Goal: Task Accomplishment & Management: Use online tool/utility

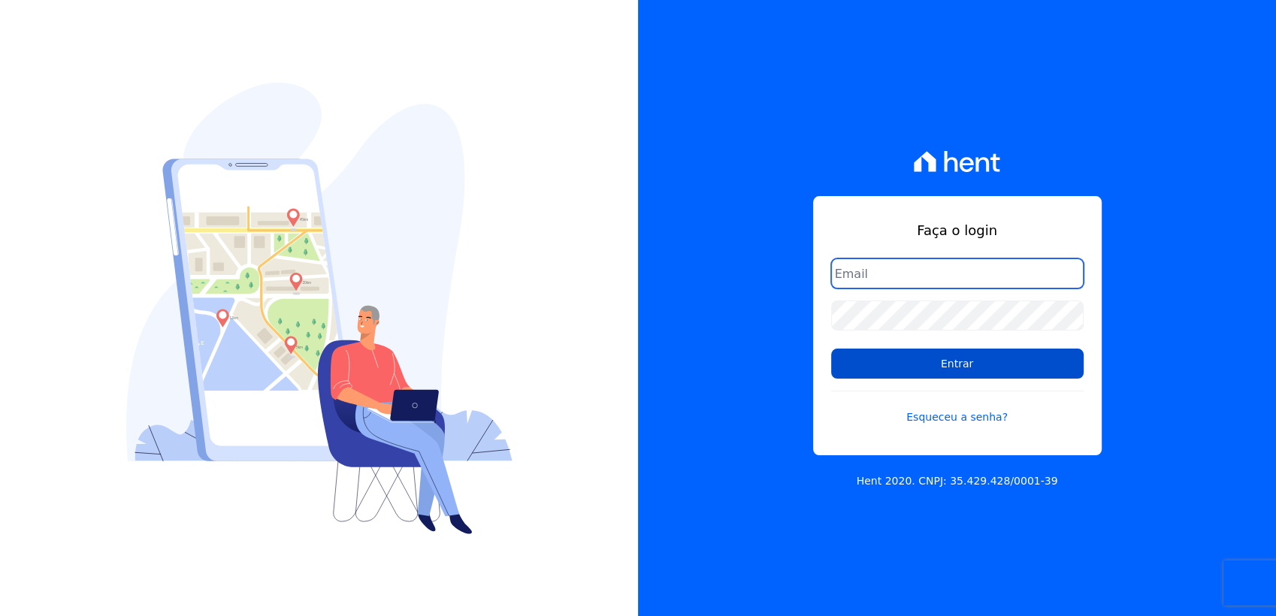
type input "[EMAIL_ADDRESS][DOMAIN_NAME]"
click at [963, 377] on input "Entrar" at bounding box center [957, 364] width 253 height 30
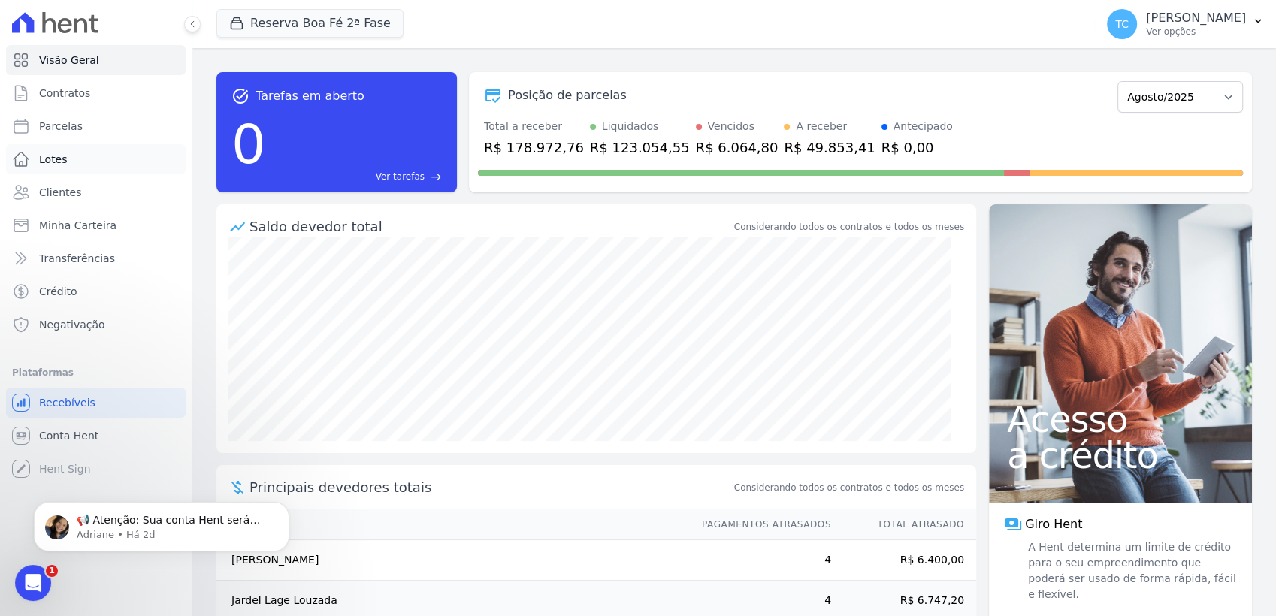
click at [99, 150] on link "Lotes" at bounding box center [96, 159] width 180 height 30
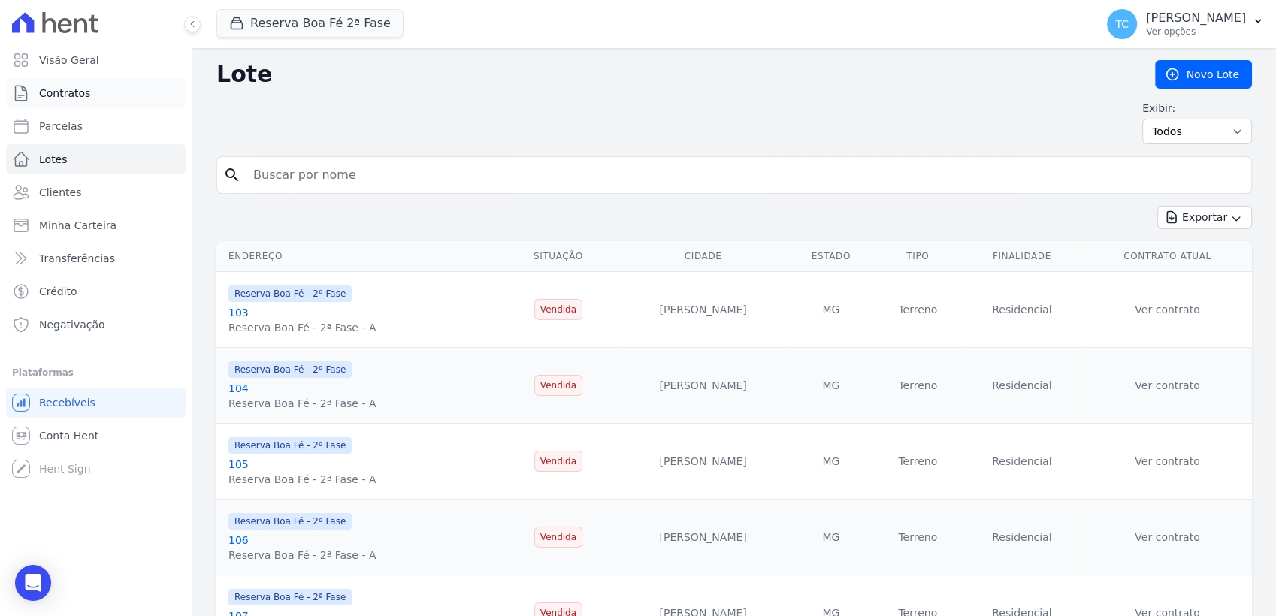
click at [98, 99] on link "Contratos" at bounding box center [96, 93] width 180 height 30
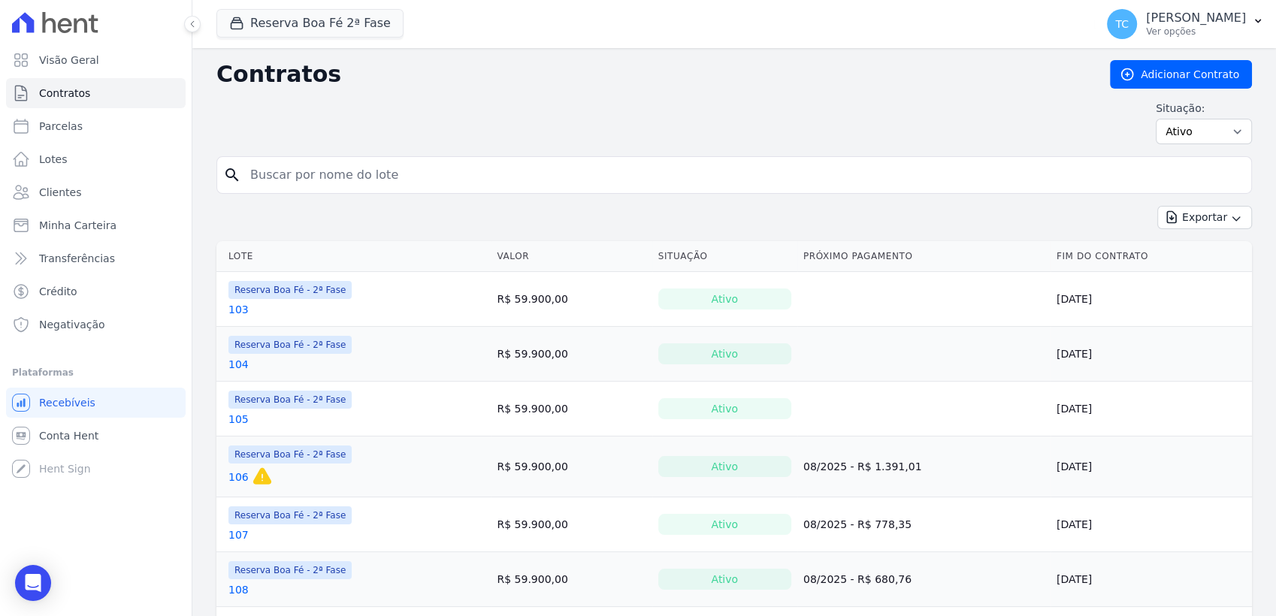
click at [419, 178] on input "search" at bounding box center [743, 175] width 1004 height 30
type input "4"
click at [89, 64] on span "Visão Geral" at bounding box center [69, 60] width 60 height 15
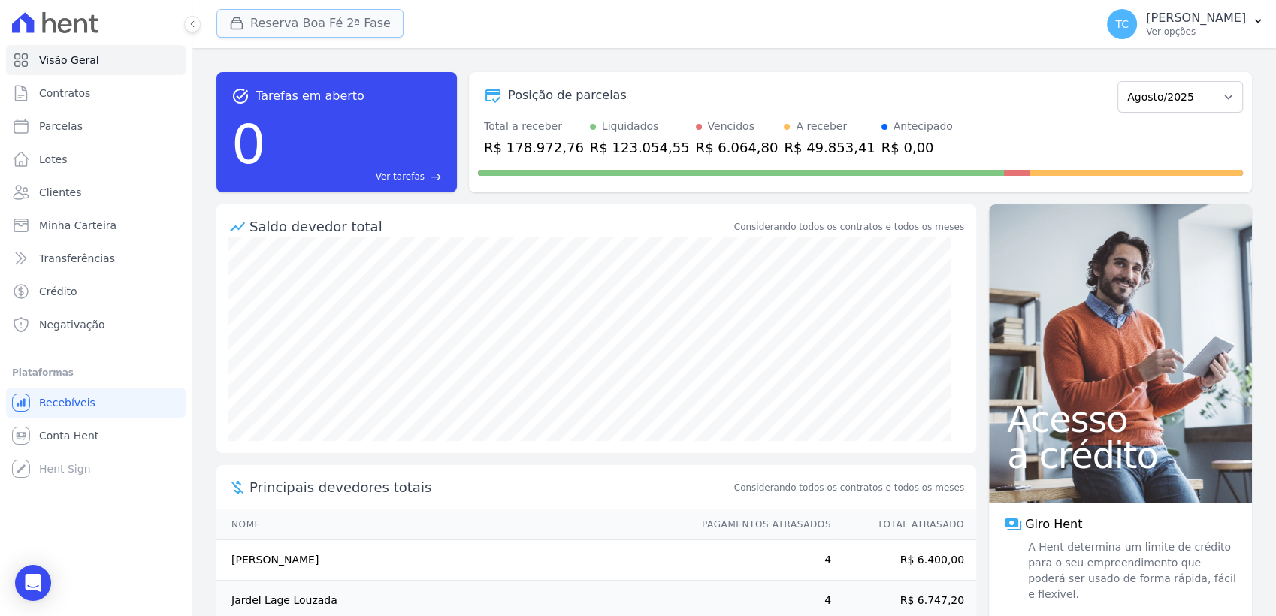
click at [247, 25] on div "button" at bounding box center [239, 23] width 21 height 15
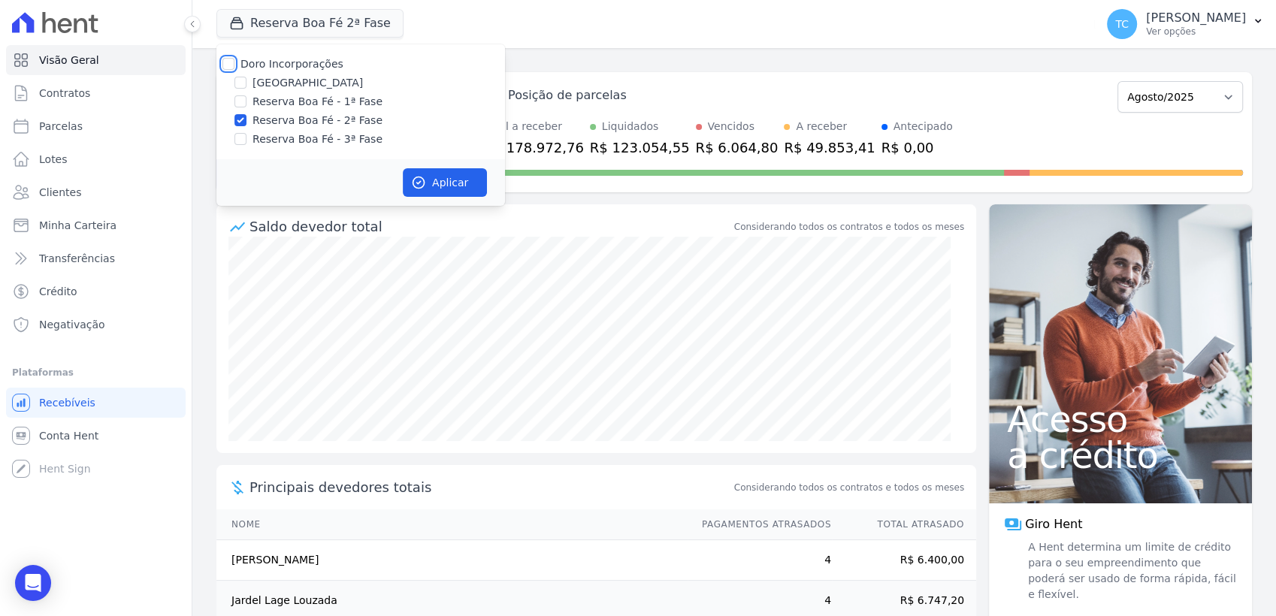
click at [227, 62] on input "Doro Incorporações" at bounding box center [228, 64] width 12 height 12
checkbox input "true"
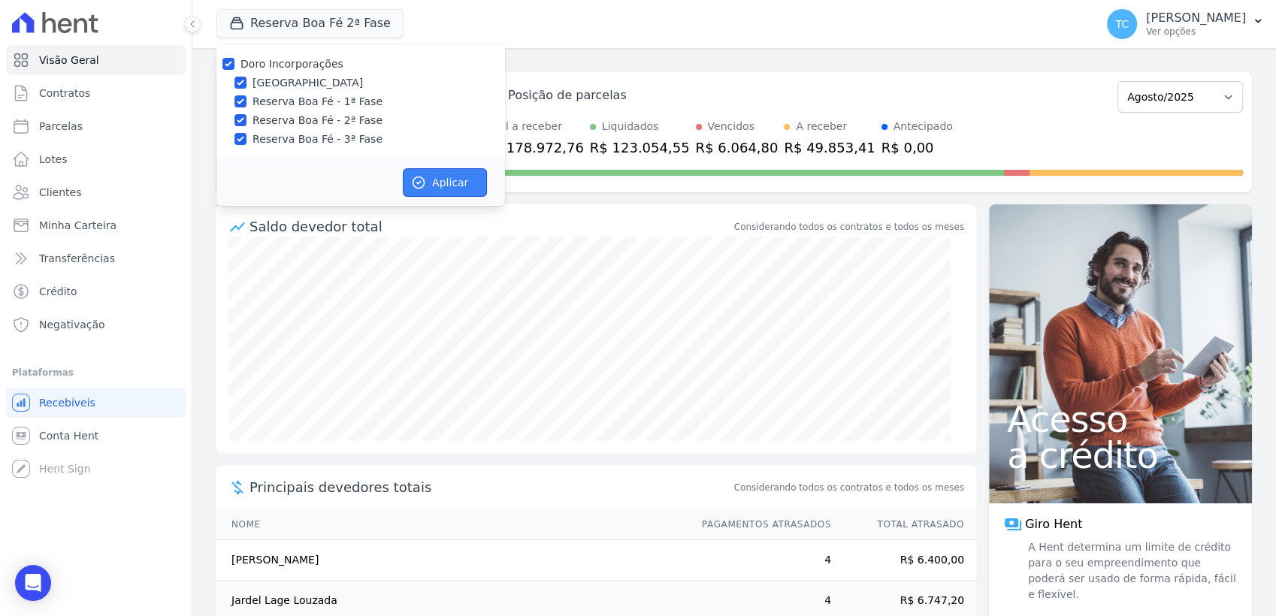
click at [431, 176] on button "Aplicar" at bounding box center [445, 182] width 84 height 29
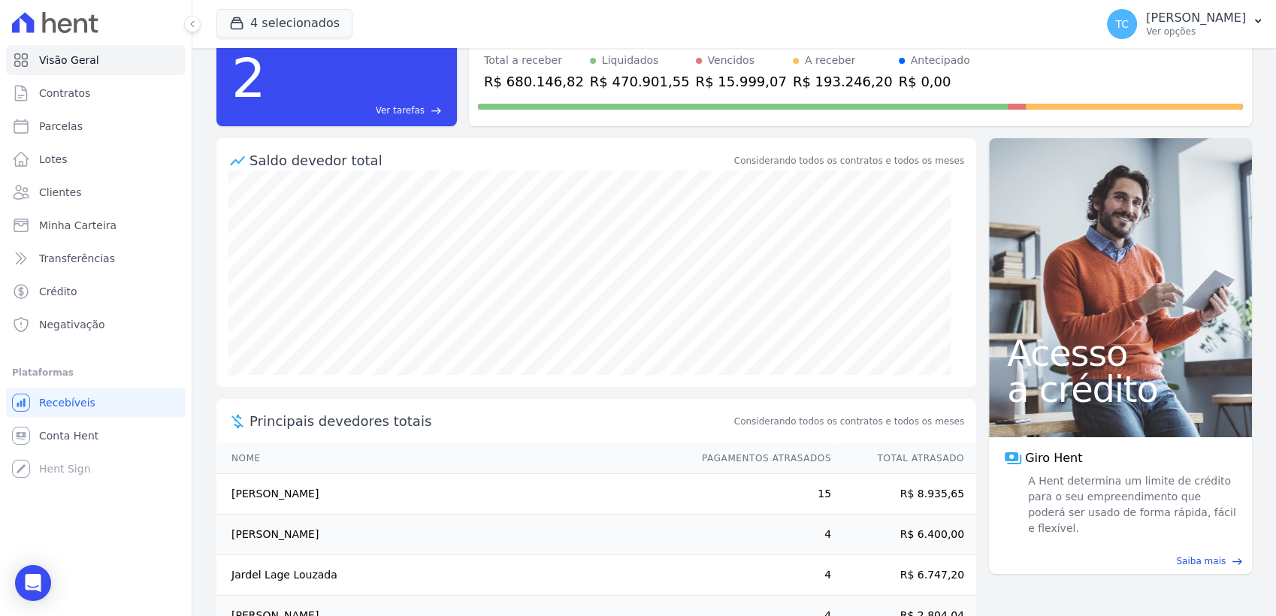
scroll to position [11, 0]
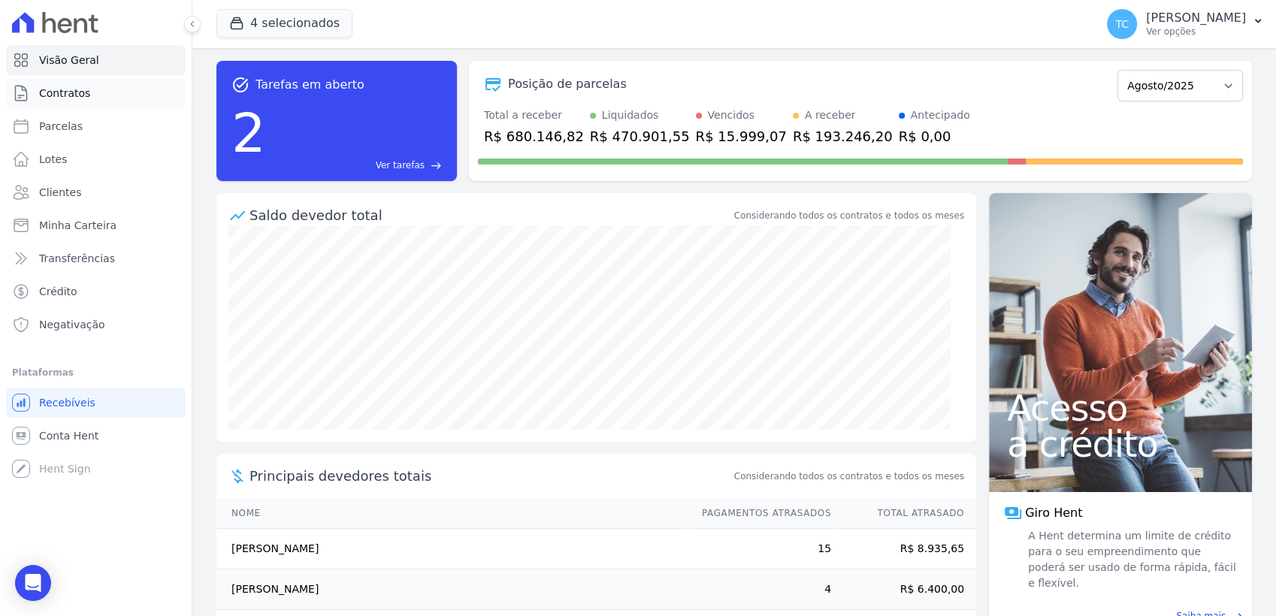
click at [51, 98] on span "Contratos" at bounding box center [64, 93] width 51 height 15
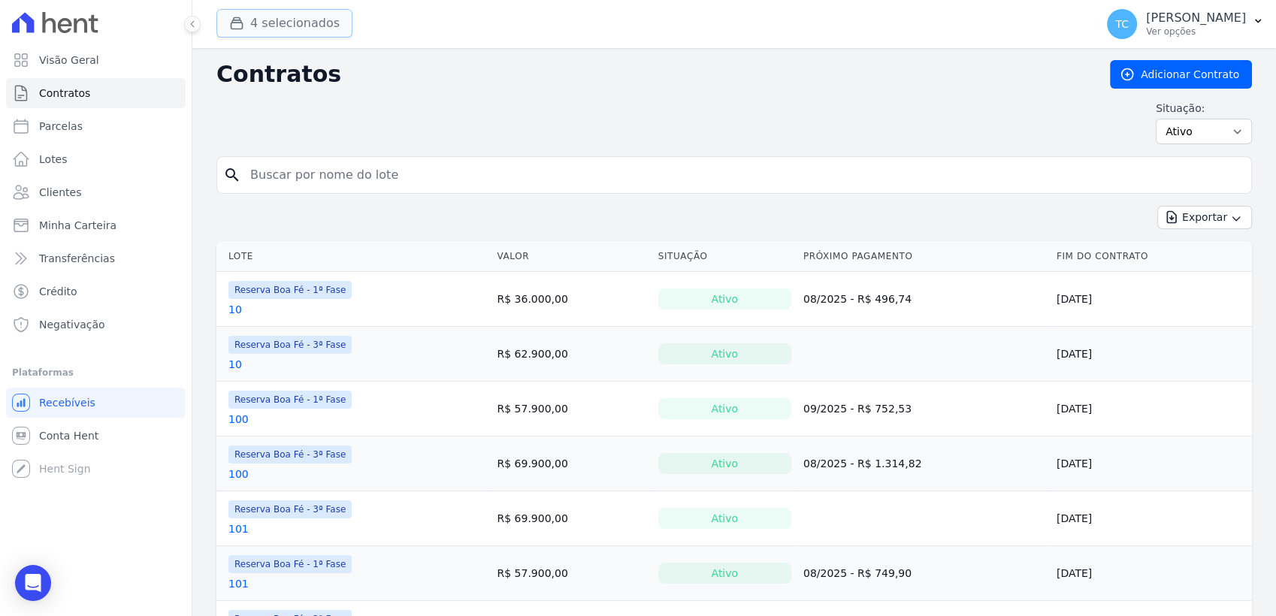
click at [301, 14] on button "4 selecionados" at bounding box center [284, 23] width 136 height 29
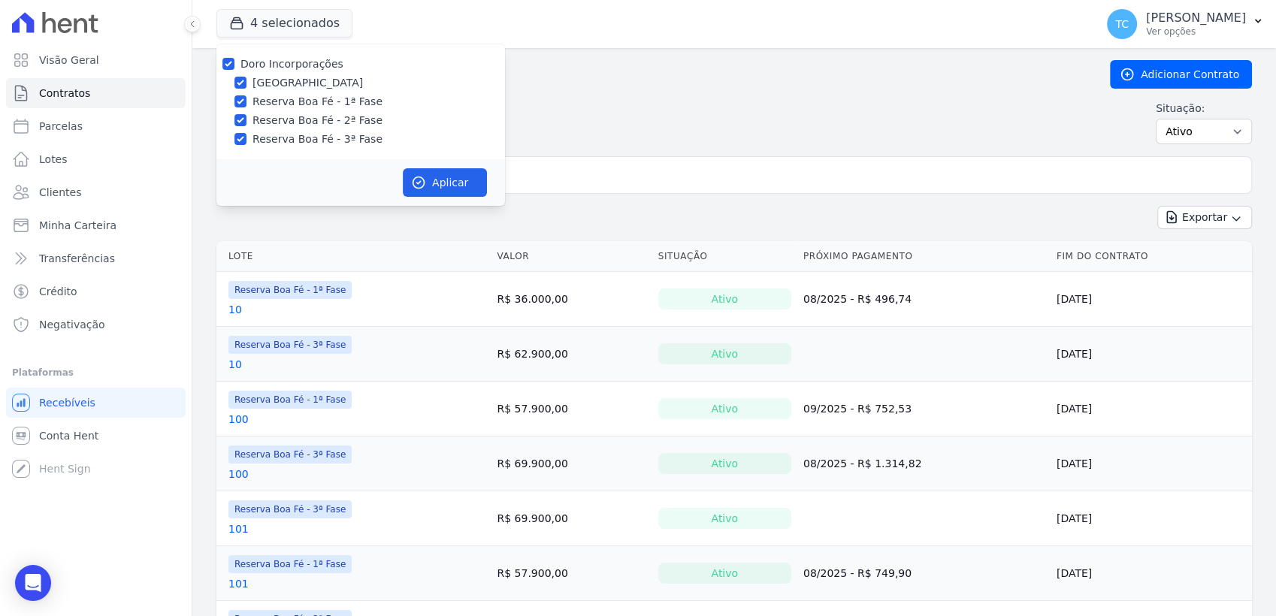
click at [610, 45] on div "4 selecionados Doro Incorporações Parque das Palmeiras Reserva Boa Fé - 1ª Fase…" at bounding box center [652, 24] width 873 height 50
click at [975, 117] on div "Situação: Ativo Todos Pausado Distratado Rascunho Expirado Encerrado" at bounding box center [734, 123] width 1036 height 44
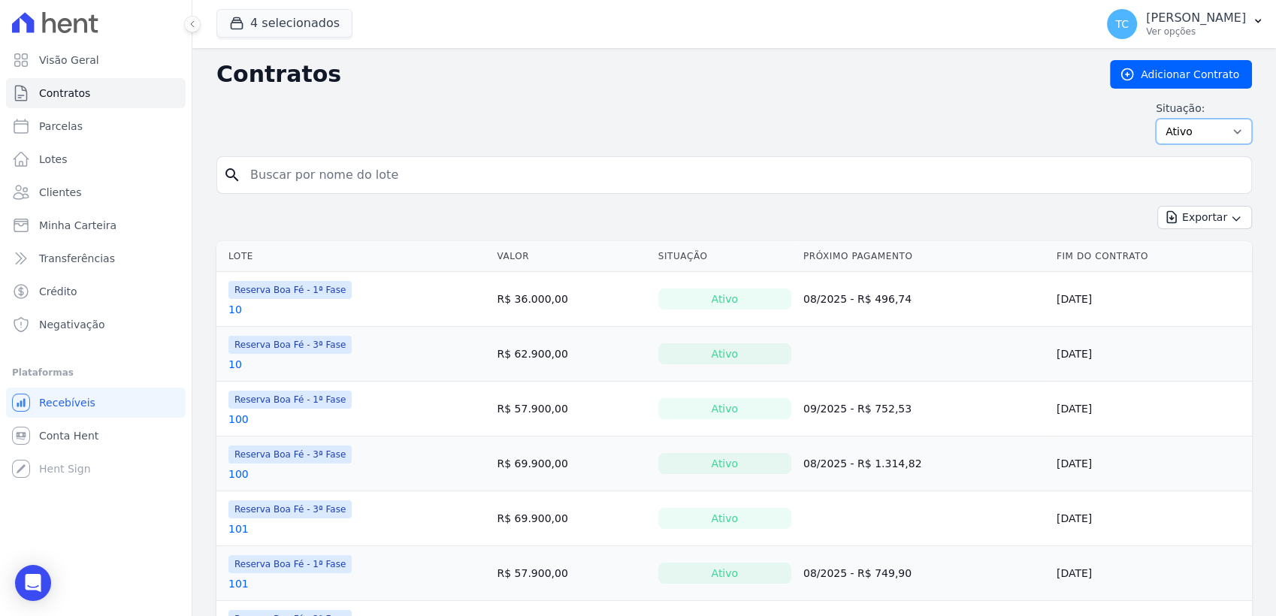
click at [1225, 122] on select "Ativo Todos Pausado Distratado Rascunho Expirado Encerrado" at bounding box center [1204, 132] width 96 height 26
select select "all"
click at [1156, 119] on select "Ativo Todos Pausado Distratado Rascunho Expirado Encerrado" at bounding box center [1204, 132] width 96 height 26
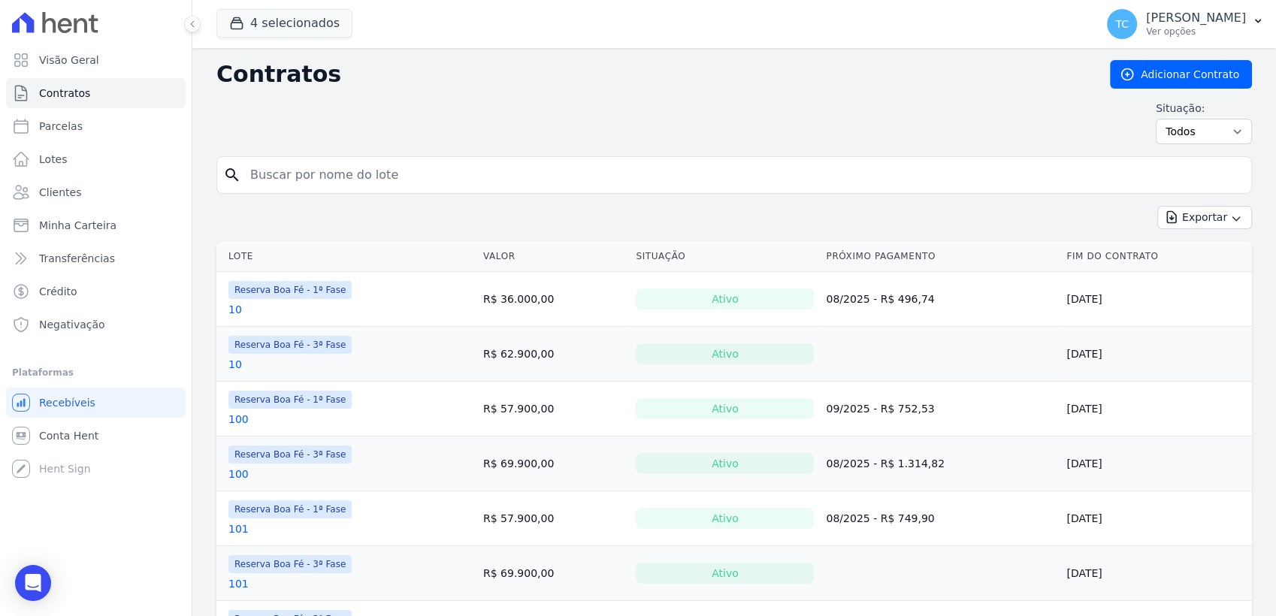
click at [1206, 224] on button "Exportar" at bounding box center [1205, 217] width 95 height 23
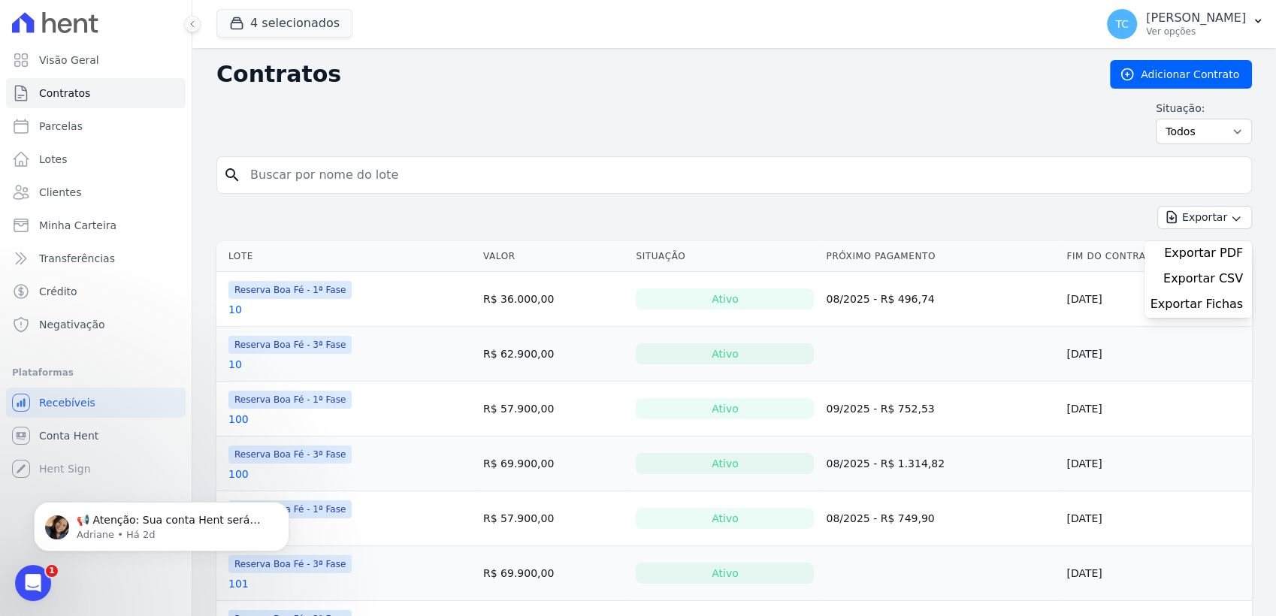
drag, startPoint x: 1064, startPoint y: 141, endPoint x: 1230, endPoint y: 143, distance: 166.1
click at [1230, 143] on div "Situação: Ativo Todos Pausado Distratado Rascunho Expirado Encerrado" at bounding box center [734, 123] width 1036 height 44
click at [1230, 143] on select "Ativo Todos Pausado Distratado Rascunho Expirado Encerrado" at bounding box center [1204, 132] width 96 height 26
select select
click at [1156, 119] on select "Ativo Todos Pausado Distratado Rascunho Expirado Encerrado" at bounding box center [1204, 132] width 96 height 26
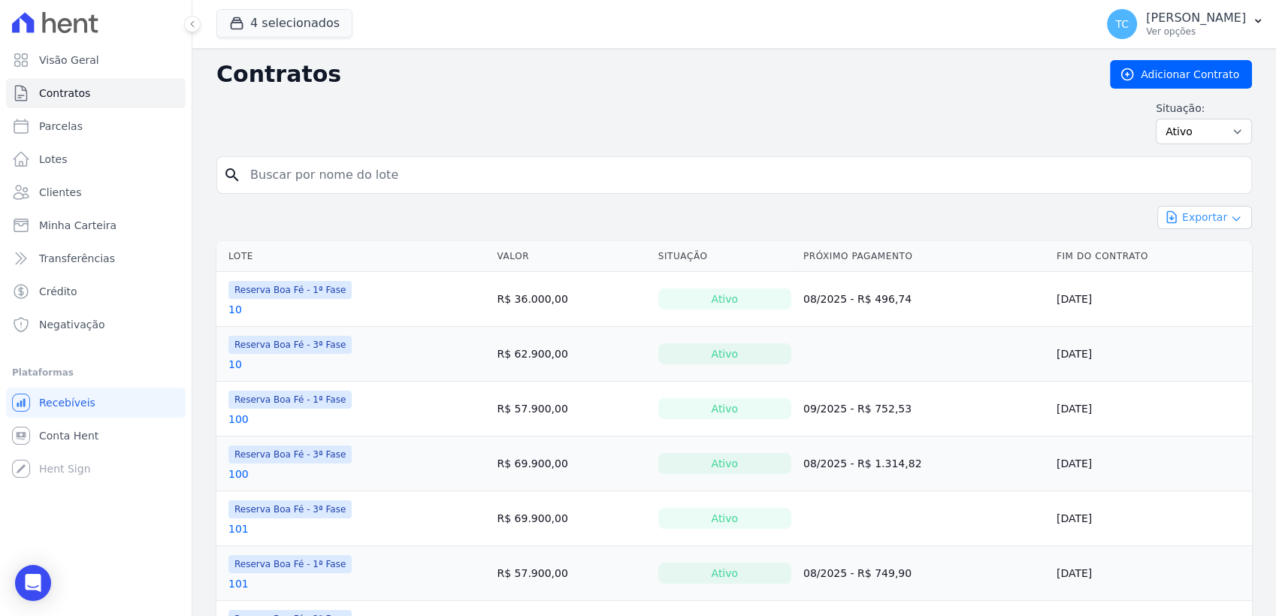
click at [1200, 223] on button "Exportar" at bounding box center [1205, 217] width 95 height 23
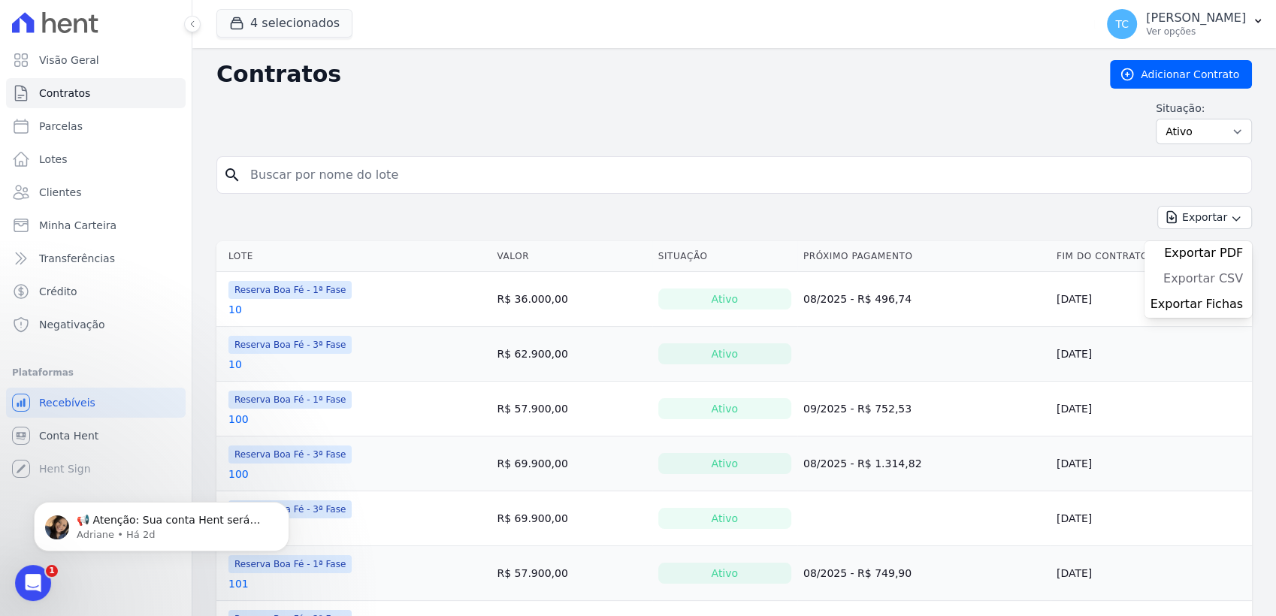
click at [1185, 272] on span "Exportar CSV" at bounding box center [1204, 278] width 80 height 15
click at [902, 154] on div "Contratos Adicionar Contrato Situação: Ativo Todos Pausado Distratado Rascunho …" at bounding box center [734, 108] width 1036 height 96
click at [60, 130] on span "Parcelas" at bounding box center [61, 126] width 44 height 15
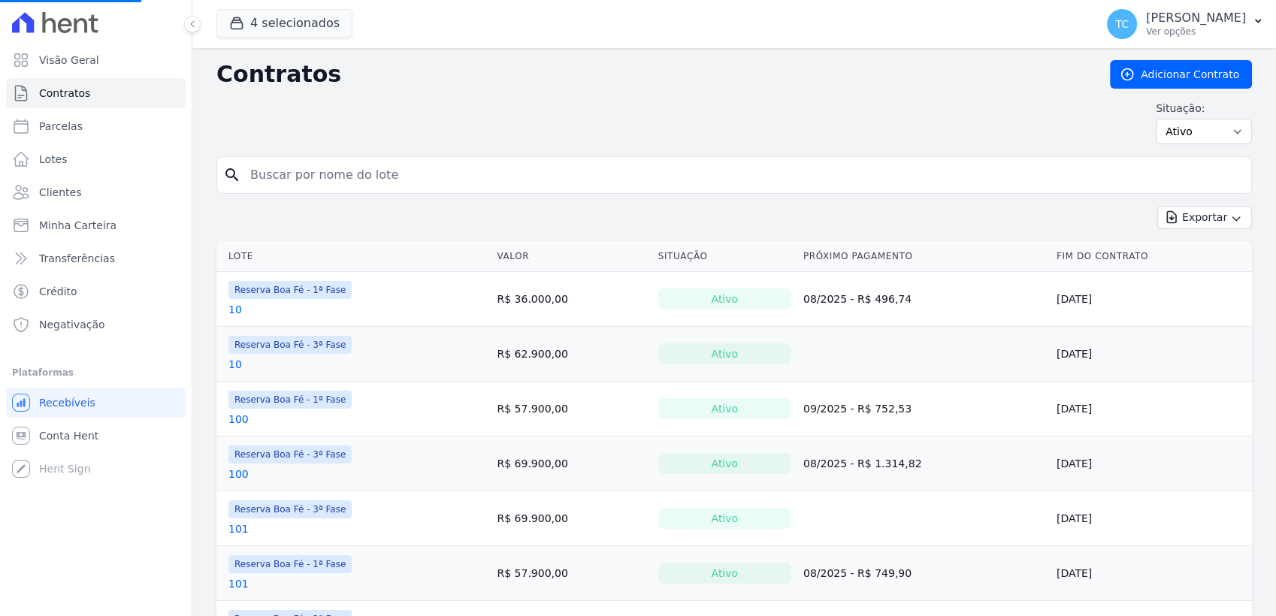
select select
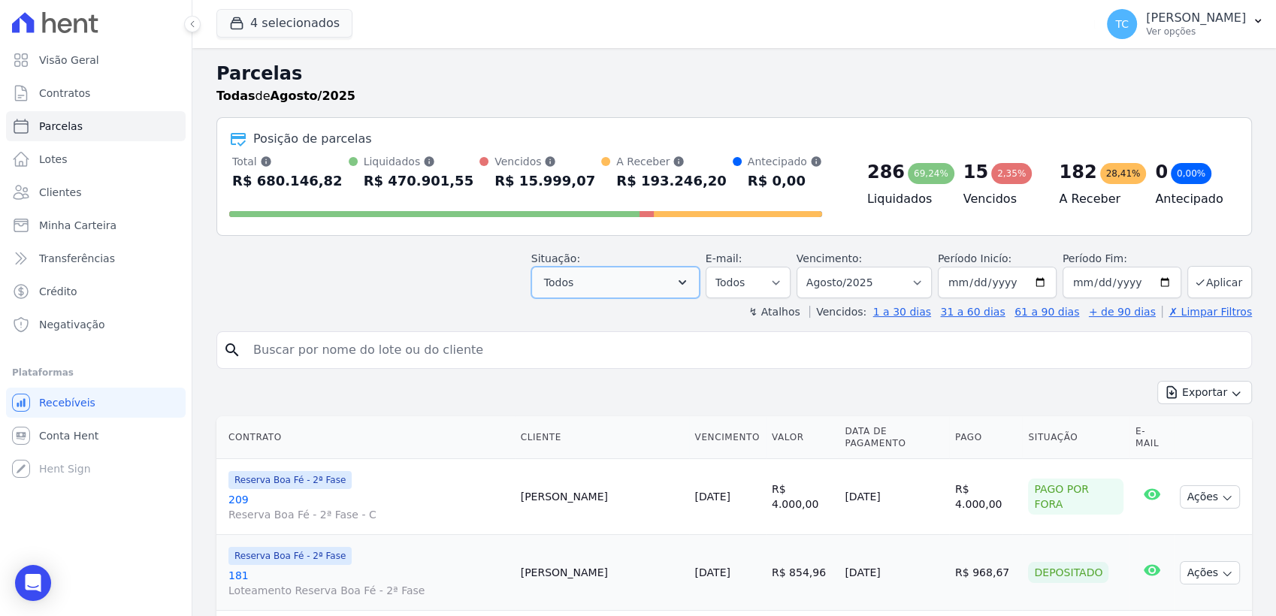
click at [690, 286] on icon "button" at bounding box center [682, 282] width 15 height 15
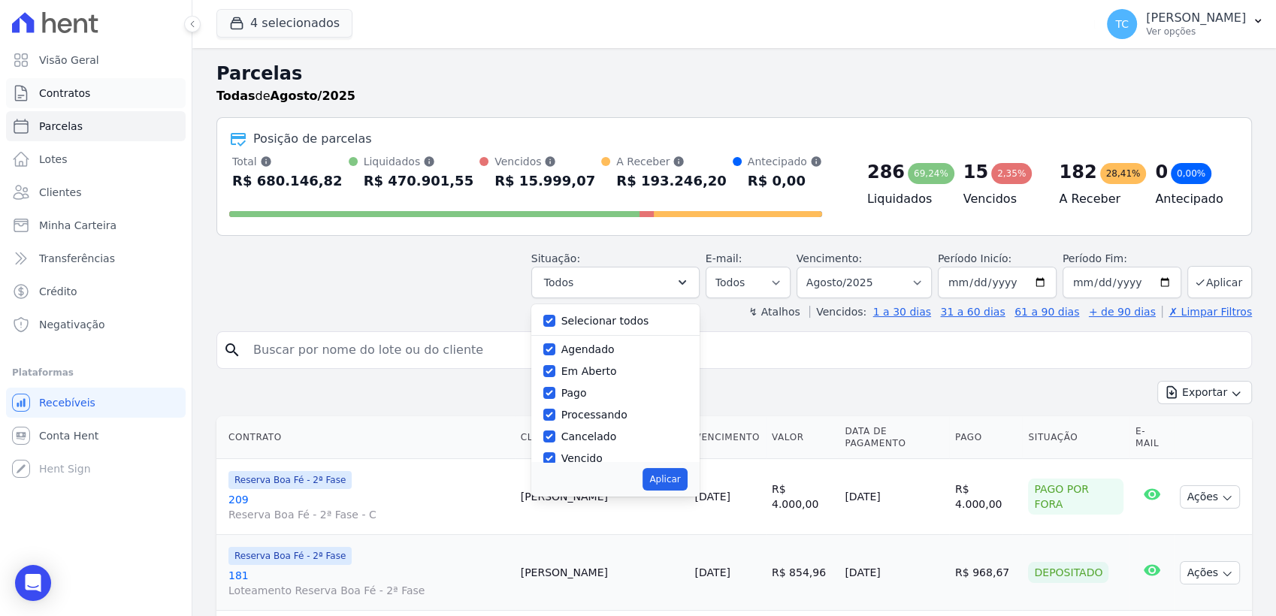
click at [65, 97] on span "Contratos" at bounding box center [64, 93] width 51 height 15
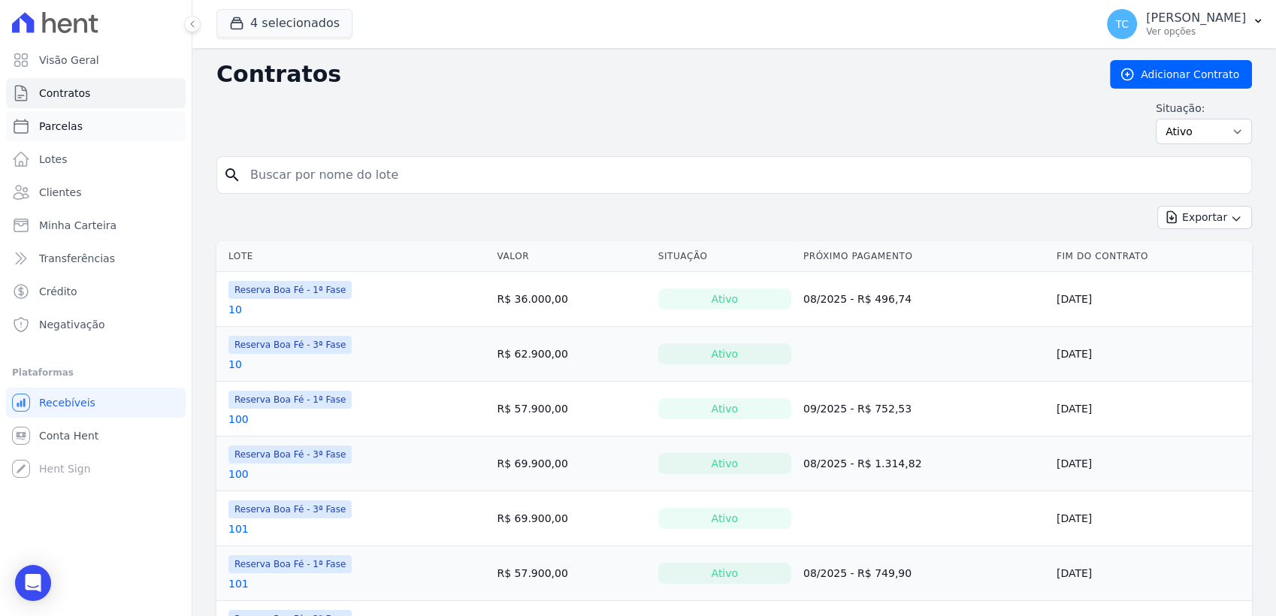
click at [59, 127] on span "Parcelas" at bounding box center [61, 126] width 44 height 15
select select
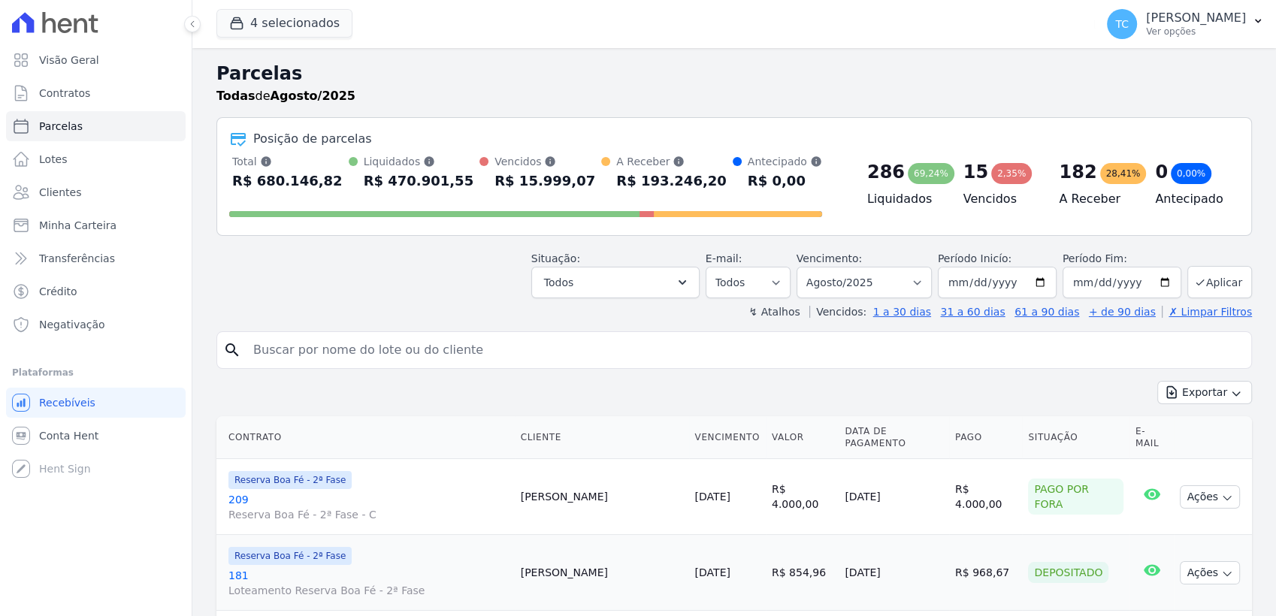
select select
click at [680, 281] on button "Todos" at bounding box center [615, 283] width 168 height 32
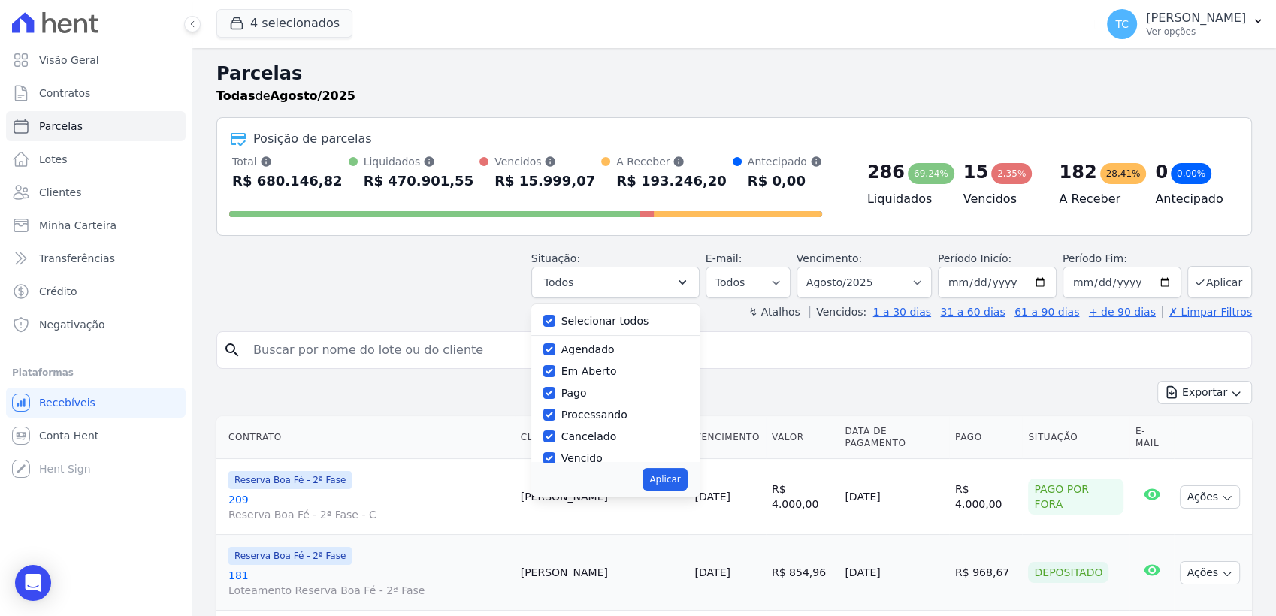
click at [806, 89] on div "Todas de Agosto/2025" at bounding box center [734, 96] width 1036 height 18
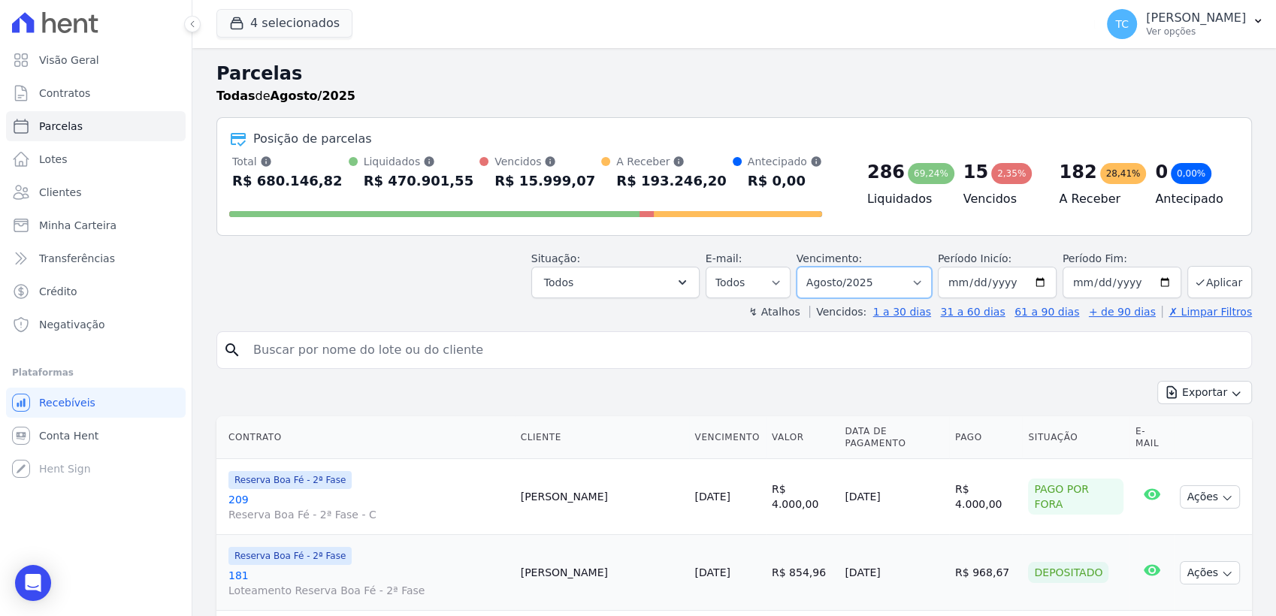
click at [920, 285] on select "Filtrar por período ──────── Todos os meses Abril/2022 Maio/2022 Junho/2022 Jul…" at bounding box center [864, 283] width 135 height 32
select select "07/2025"
click at [806, 267] on select "Filtrar por período ──────── Todos os meses Abril/2022 Maio/2022 Junho/2022 Jul…" at bounding box center [864, 283] width 135 height 32
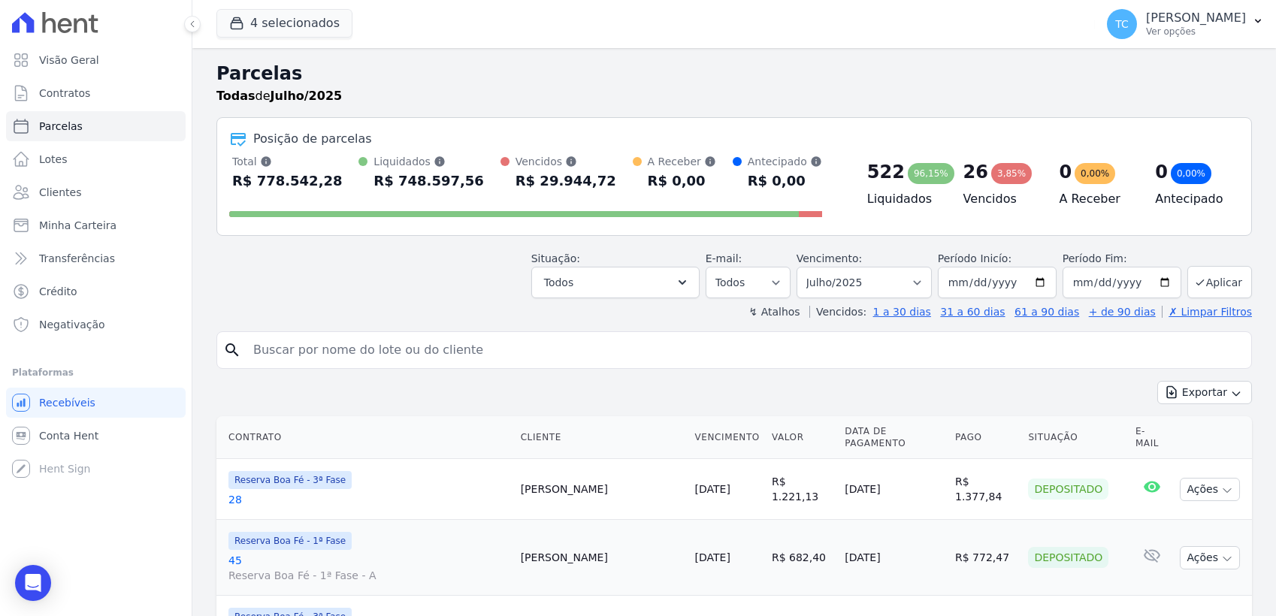
select select
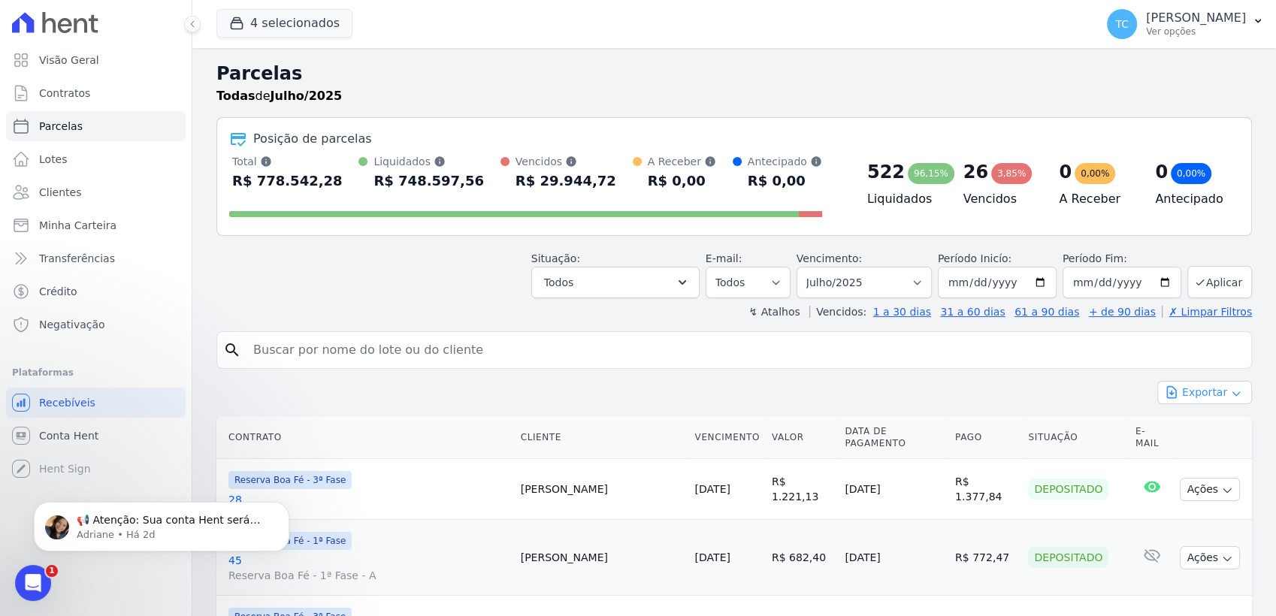
click at [1230, 392] on icon "button" at bounding box center [1236, 394] width 12 height 12
click at [1190, 452] on span "Exportar CSV" at bounding box center [1204, 453] width 80 height 15
click at [44, 150] on link "Lotes" at bounding box center [96, 159] width 180 height 30
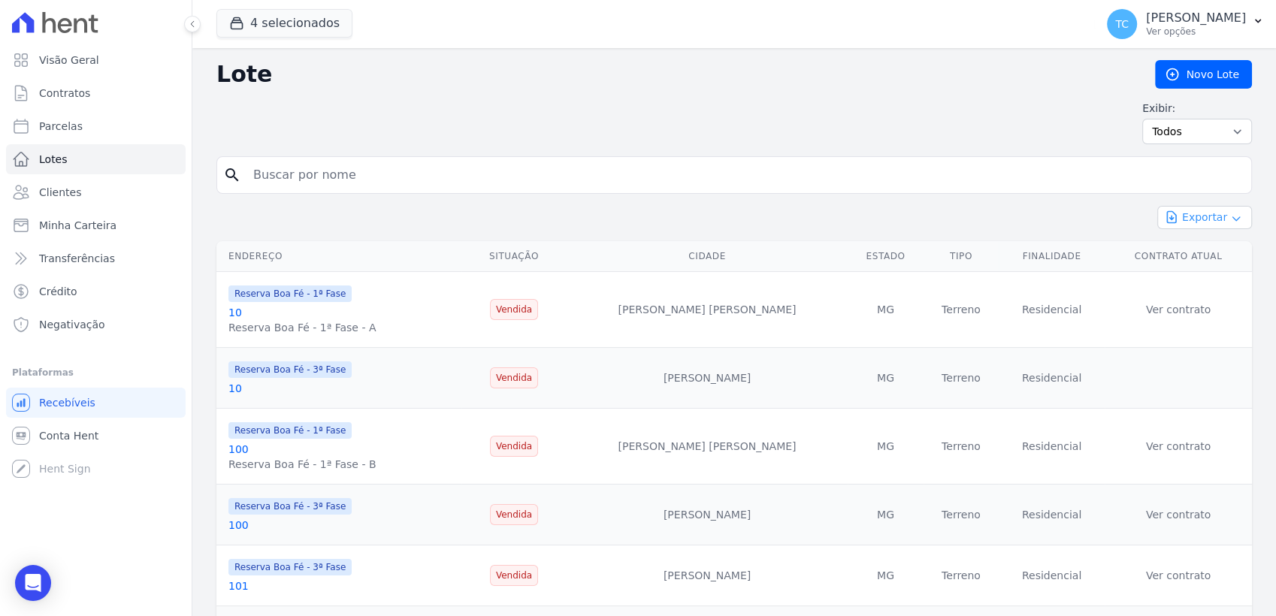
click at [1230, 220] on icon "button" at bounding box center [1236, 219] width 12 height 12
click at [1197, 280] on span "Exportar CSV" at bounding box center [1204, 278] width 80 height 15
click at [71, 185] on span "Clientes" at bounding box center [60, 192] width 42 height 15
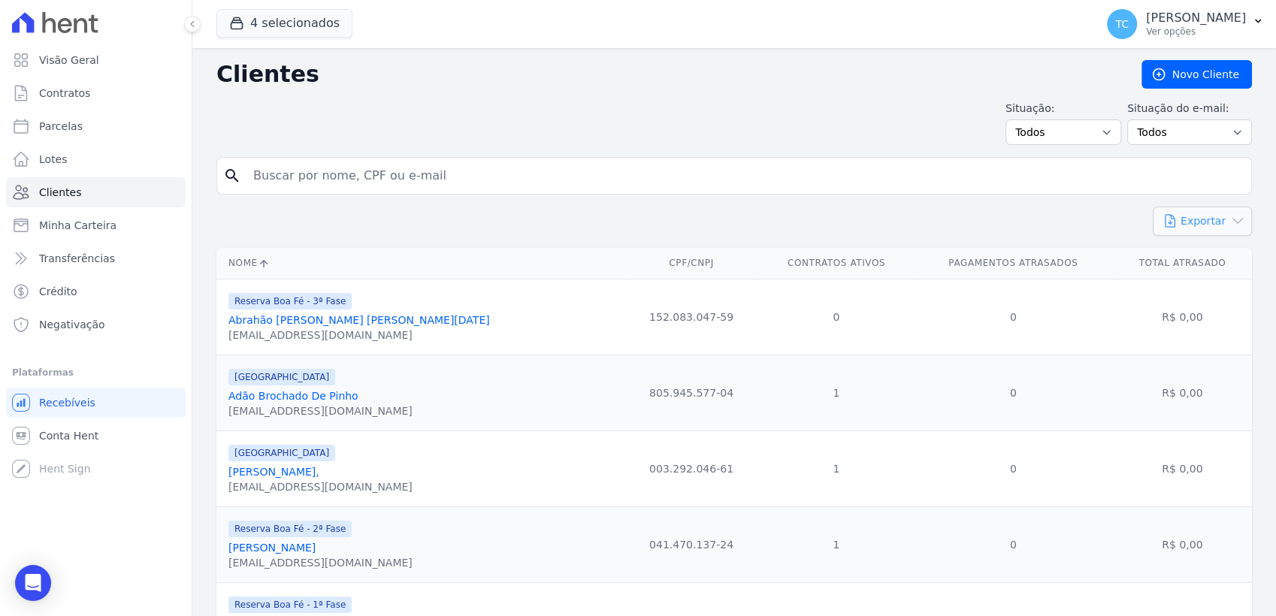
click at [1229, 229] on button "Exportar" at bounding box center [1202, 221] width 99 height 29
click at [1204, 284] on span "CSV" at bounding box center [1214, 283] width 21 height 12
click at [74, 220] on span "Minha Carteira" at bounding box center [77, 225] width 77 height 15
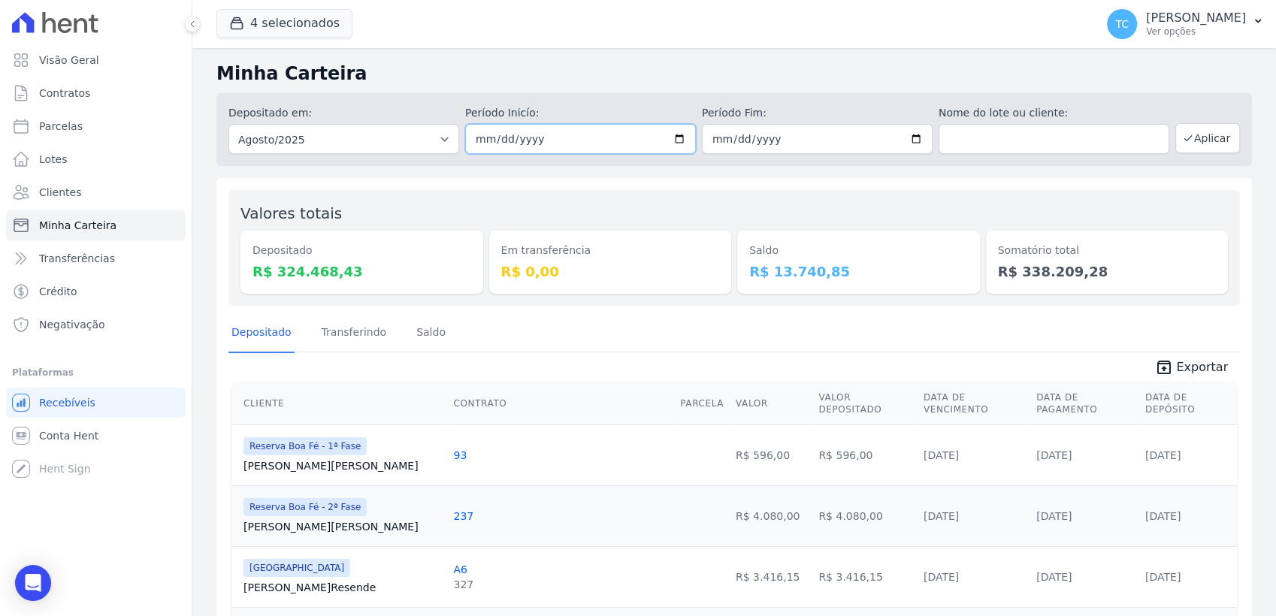
click at [676, 139] on input "[DATE]" at bounding box center [580, 139] width 231 height 30
click at [423, 132] on select "Todos os meses Abril/2022 Maio/2022 Junho/2022 Julho/2022 Agosto/2022 Setembro/…" at bounding box center [343, 139] width 231 height 30
select select "07/2024"
click at [228, 124] on select "Todos os meses Abril/2022 Maio/2022 Junho/2022 Julho/2022 Agosto/2022 Setembro/…" at bounding box center [343, 139] width 231 height 30
click at [433, 141] on select "Todos os meses Abril/2022 Maio/2022 Junho/2022 Julho/2022 Agosto/2022 Setembro/…" at bounding box center [343, 139] width 231 height 30
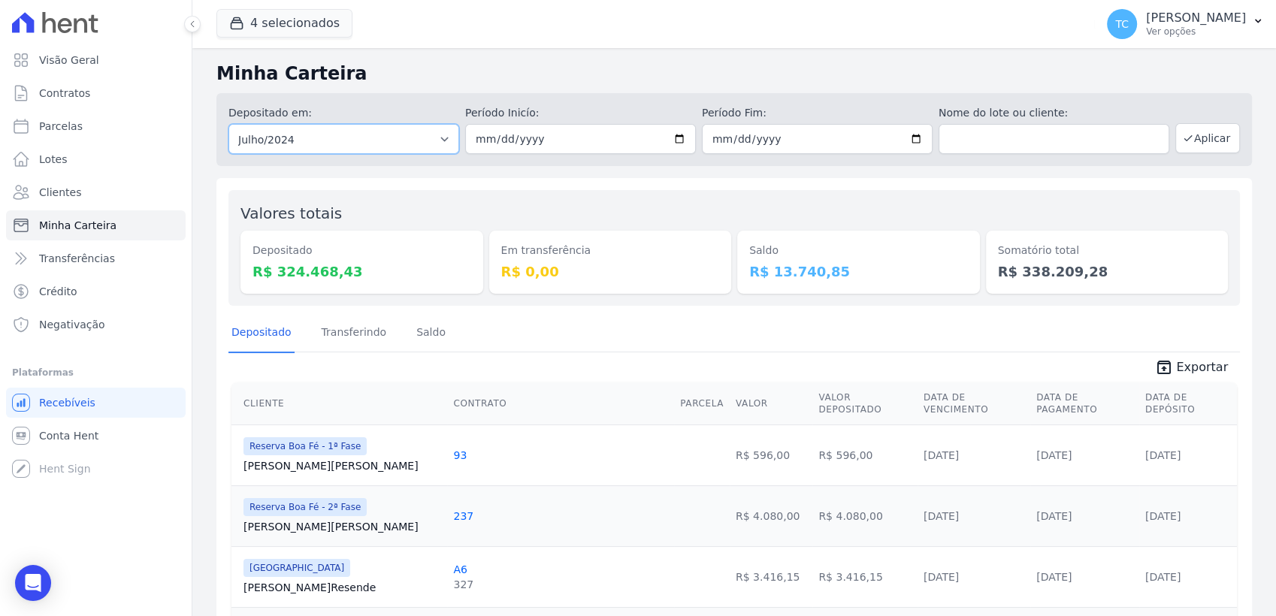
select select "07/2025"
click at [228, 124] on select "Todos os meses Abril/2022 Maio/2022 Junho/2022 Julho/2022 Agosto/2022 Setembro/…" at bounding box center [343, 139] width 231 height 30
click at [679, 141] on input "date" at bounding box center [580, 139] width 231 height 30
type input "[DATE]"
click at [903, 141] on input "date" at bounding box center [817, 139] width 231 height 30
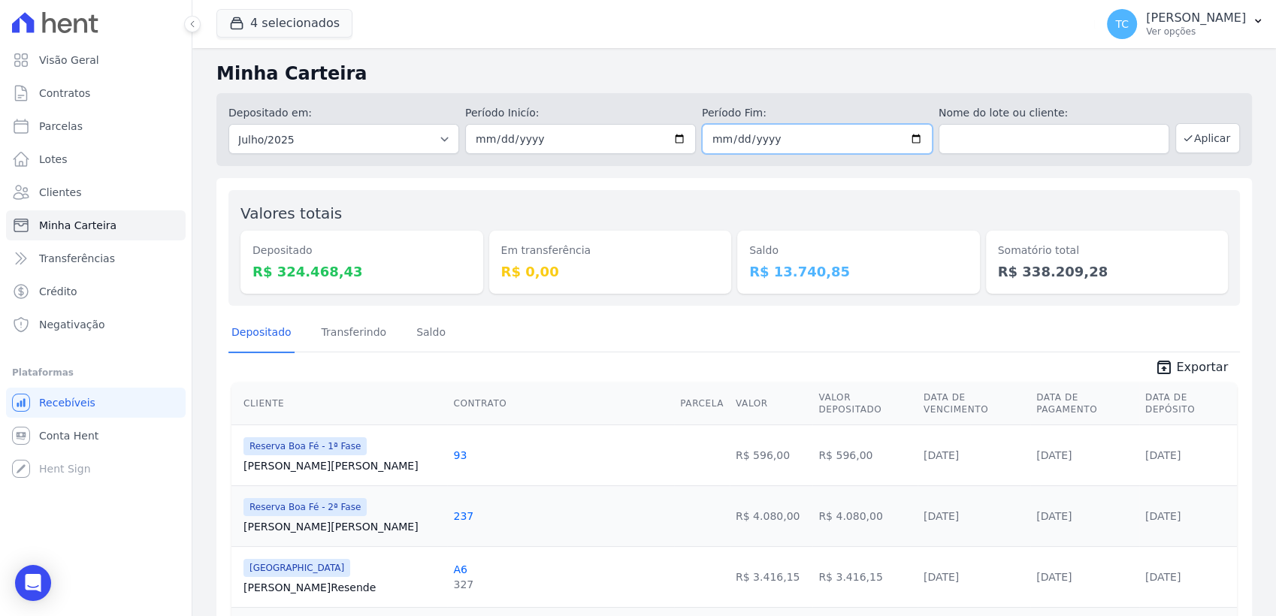
type input "[DATE]"
click at [727, 197] on div "Valores totais Depositado R$ 324.468,43 Em transferência R$ 0,00 Saldo R$ 13.74…" at bounding box center [734, 248] width 1012 height 116
click at [1214, 141] on button "Aplicar" at bounding box center [1208, 138] width 65 height 30
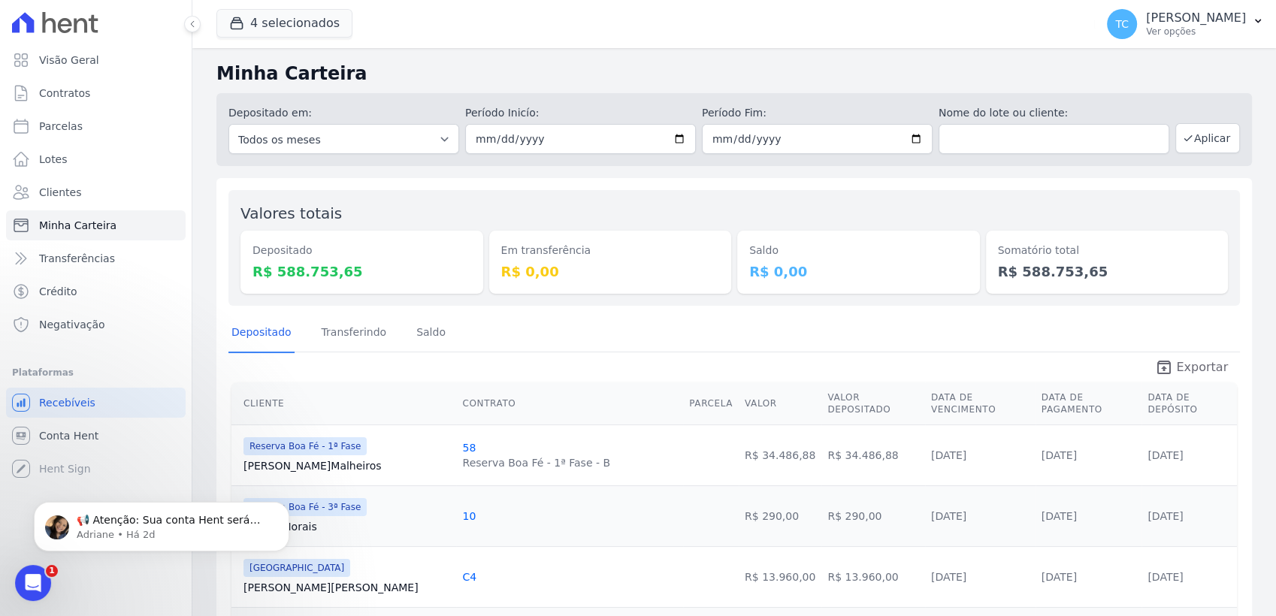
click at [1179, 371] on span "Exportar" at bounding box center [1202, 368] width 52 height 18
click at [53, 260] on span "Transferências" at bounding box center [77, 258] width 76 height 15
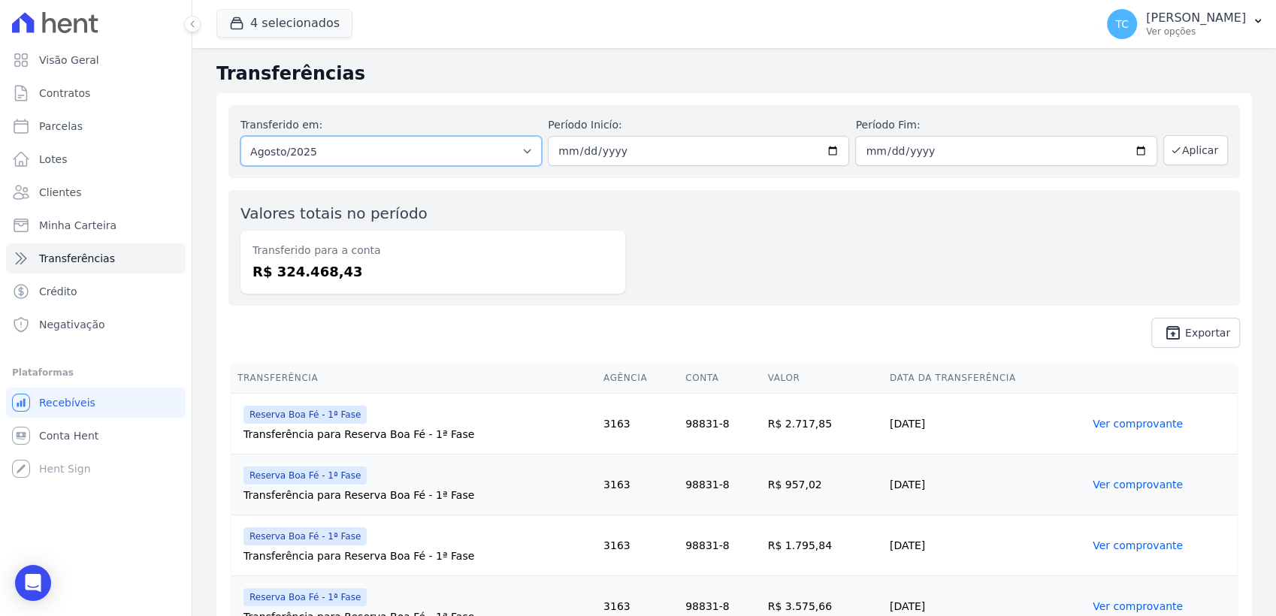
click at [524, 151] on select "Todos os meses Fevereiro/2024 Março/2024 Abril/2024 Maio/2024 Junho/2024 Julho/…" at bounding box center [391, 151] width 301 height 30
click at [598, 206] on div "Valores totais no período Transferido para a conta R$ 324.468,43" at bounding box center [433, 248] width 385 height 92
click at [519, 147] on select "Todos os meses Fevereiro/2024 Março/2024 Abril/2024 Maio/2024 Junho/2024 Julho/…" at bounding box center [391, 151] width 301 height 30
select select "07/2025"
click at [241, 136] on select "Todos os meses Fevereiro/2024 Março/2024 Abril/2024 Maio/2024 Junho/2024 Julho/…" at bounding box center [391, 151] width 301 height 30
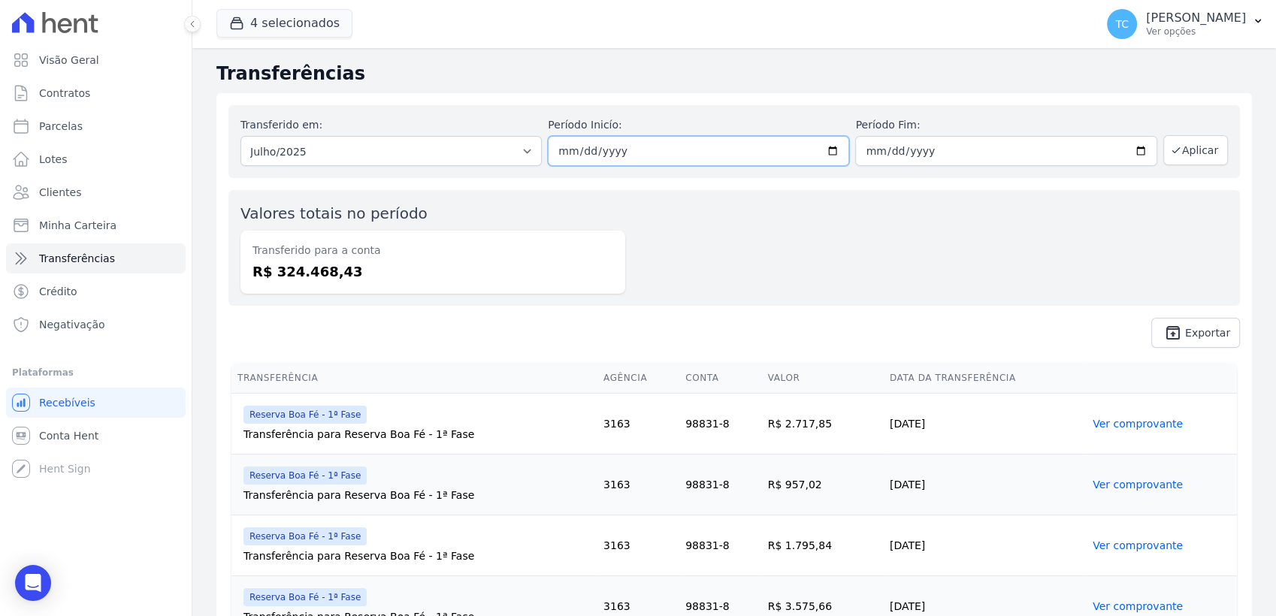
click at [824, 153] on input "date" at bounding box center [698, 151] width 301 height 30
type input "[DATE]"
click at [1130, 155] on input "date" at bounding box center [1005, 151] width 301 height 30
type input "[DATE]"
click at [1185, 141] on button "Aplicar" at bounding box center [1196, 150] width 65 height 30
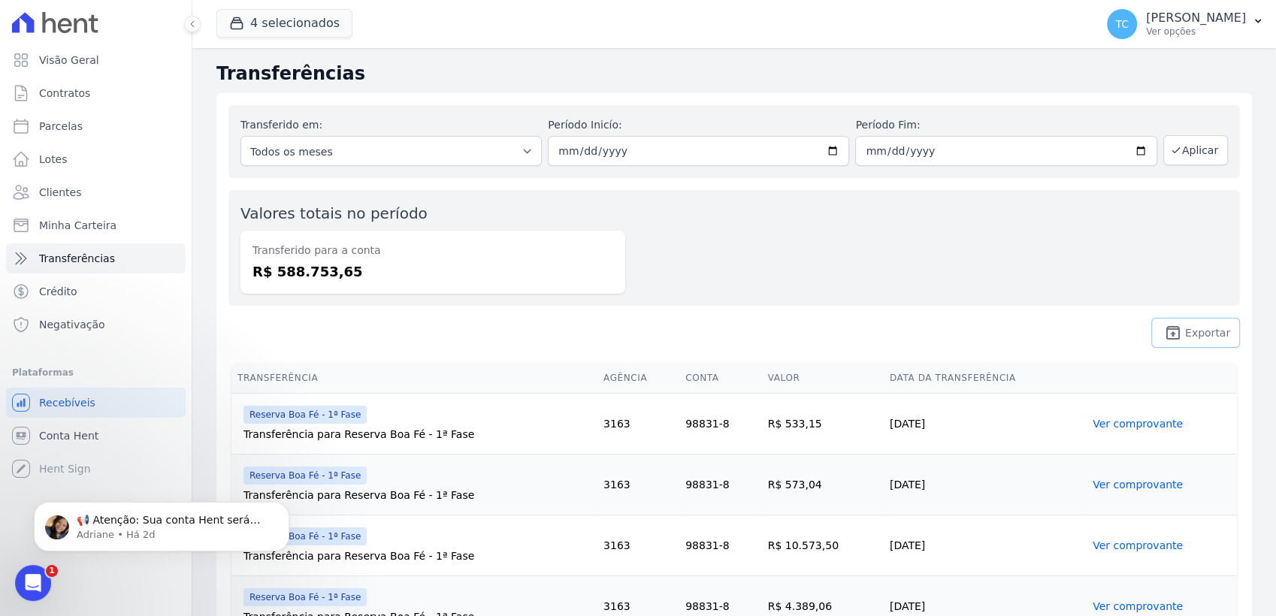
click at [1173, 322] on link "unarchive Exportar" at bounding box center [1196, 333] width 89 height 30
click at [773, 216] on div "Valores totais no período Transferido para a conta R$ 588.753,65" at bounding box center [734, 248] width 1012 height 116
click at [74, 286] on link "Crédito" at bounding box center [96, 292] width 180 height 30
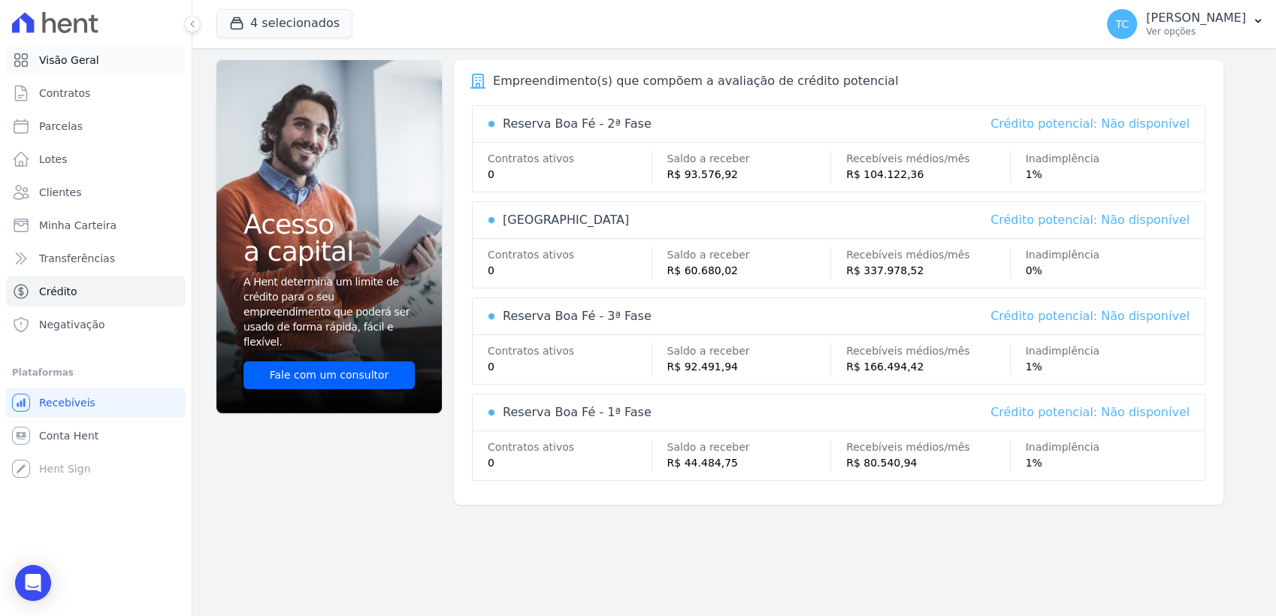
click at [77, 69] on link "Visão Geral" at bounding box center [96, 60] width 180 height 30
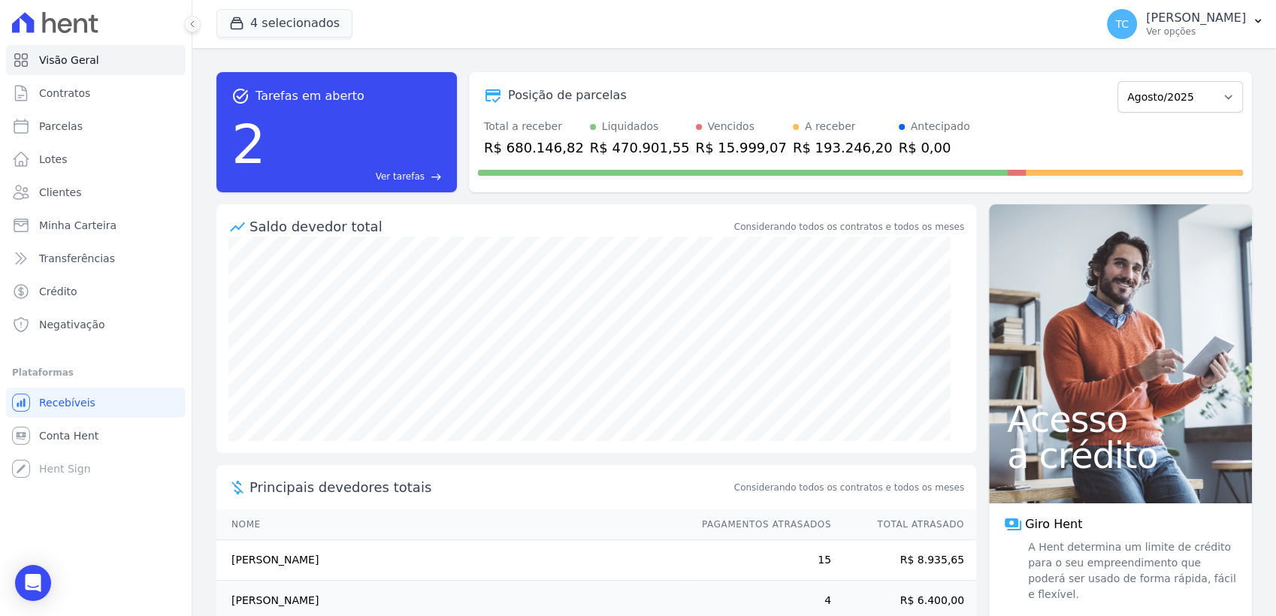
click at [694, 32] on div "4 selecionados Doro Incorporações [GEOGRAPHIC_DATA] Reserva Boa Fé - 1ª Fase Re…" at bounding box center [652, 24] width 873 height 50
click at [1254, 30] on button "TC Tainara Coimbra Ver opções" at bounding box center [1185, 24] width 181 height 42
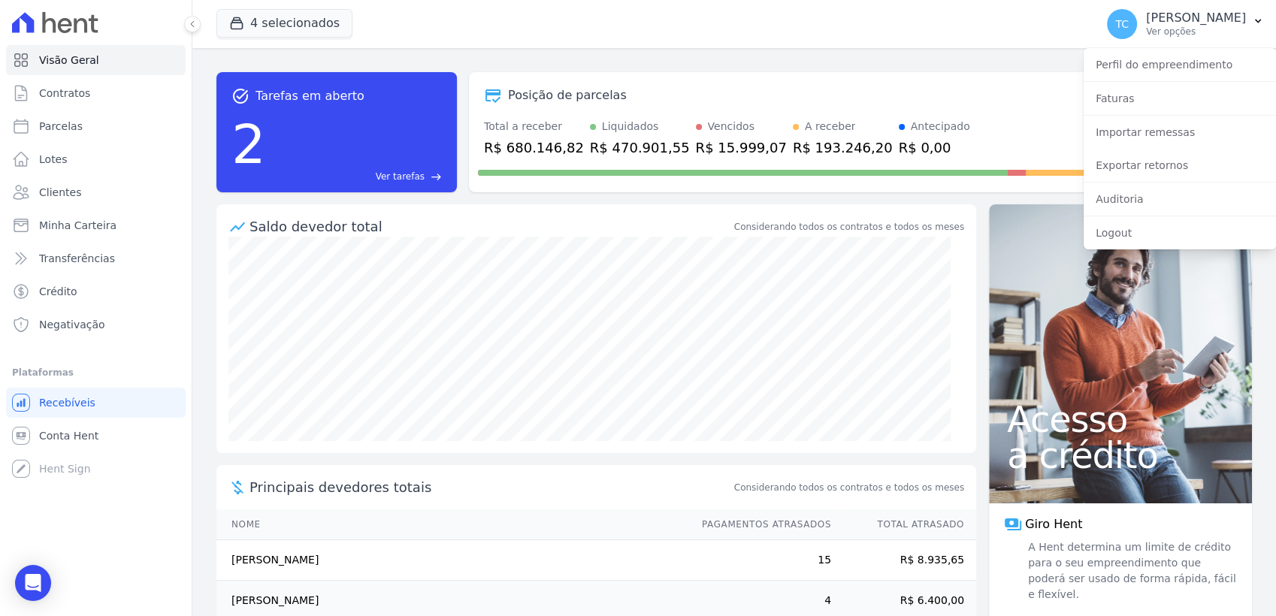
click at [1027, 104] on div "Posição de parcelas" at bounding box center [795, 95] width 634 height 18
